Goal: Information Seeking & Learning: Learn about a topic

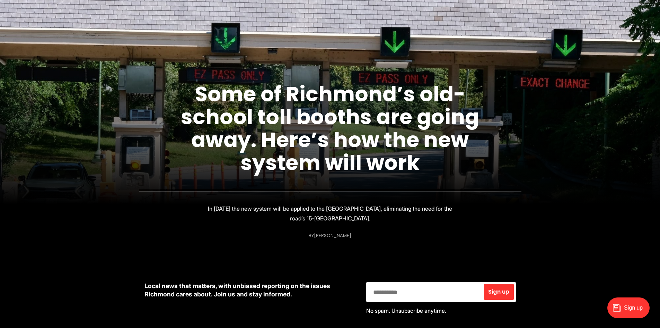
scroll to position [69, 0]
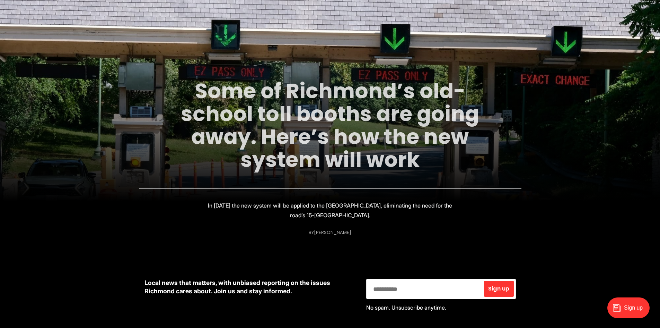
click at [416, 154] on link "Some of Richmond’s old-school toll booths are going away. Here’s how the new sy…" at bounding box center [330, 125] width 298 height 98
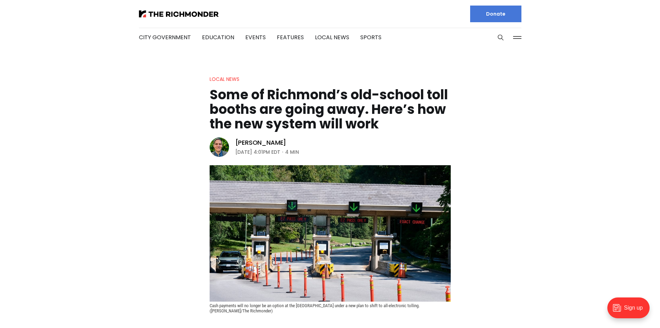
click at [165, 31] on li "City Government" at bounding box center [165, 37] width 52 height 37
click at [166, 33] on link "City Government" at bounding box center [165, 37] width 52 height 8
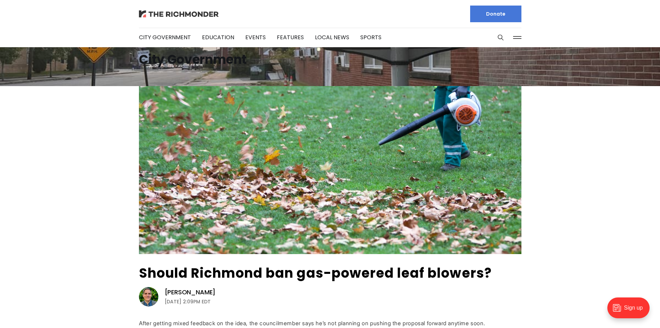
click at [208, 10] on img at bounding box center [179, 13] width 80 height 7
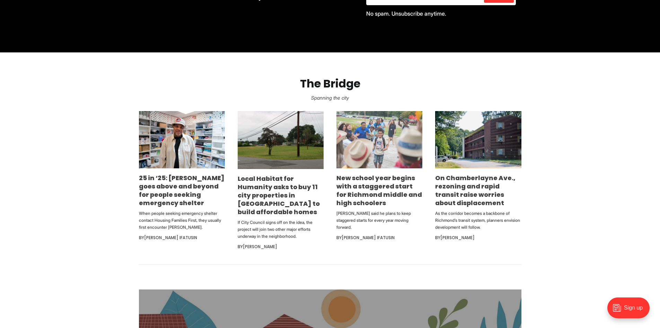
scroll to position [416, 0]
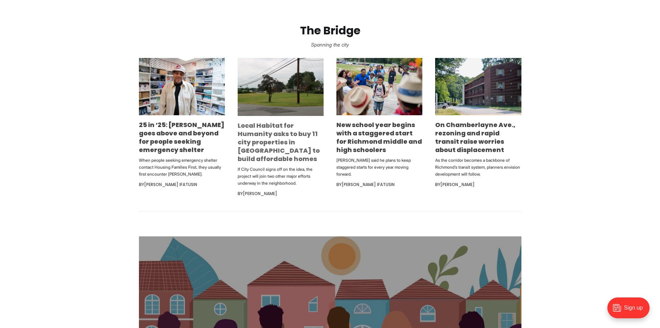
click at [248, 132] on link "Local Habitat for Humanity asks to buy 11 city properties in [GEOGRAPHIC_DATA] …" at bounding box center [279, 142] width 82 height 42
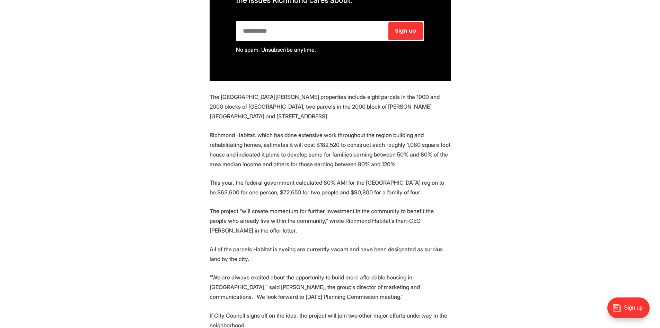
scroll to position [555, 0]
